Goal: Navigation & Orientation: Understand site structure

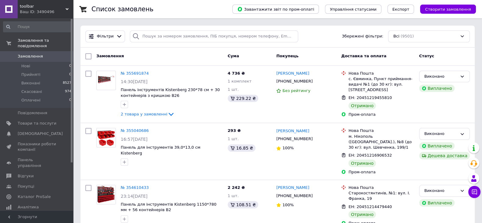
scroll to position [38, 0]
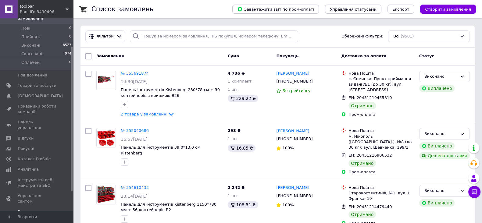
click at [31, 207] on link "Гаманець компанії" at bounding box center [37, 215] width 75 height 16
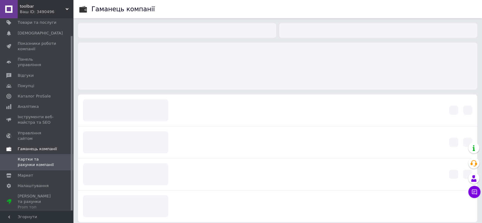
scroll to position [19, 0]
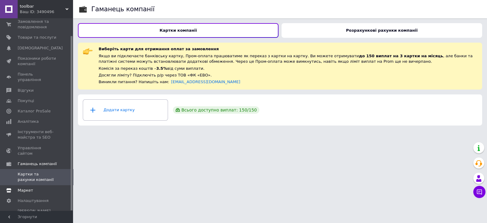
click at [31, 188] on span "Маркет" at bounding box center [26, 190] width 16 height 5
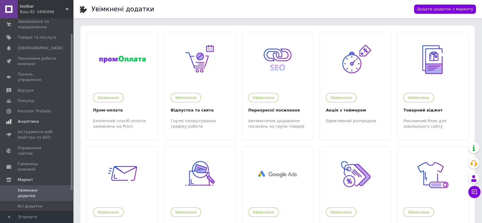
click at [30, 119] on span "Аналітика" at bounding box center [28, 121] width 21 height 5
